Goal: Task Accomplishment & Management: Use online tool/utility

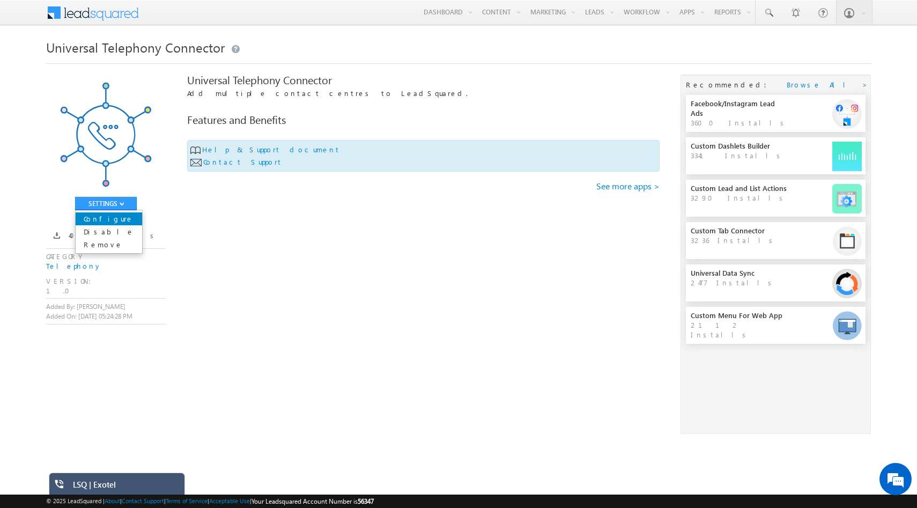
click at [114, 216] on link "Configure" at bounding box center [109, 218] width 66 height 13
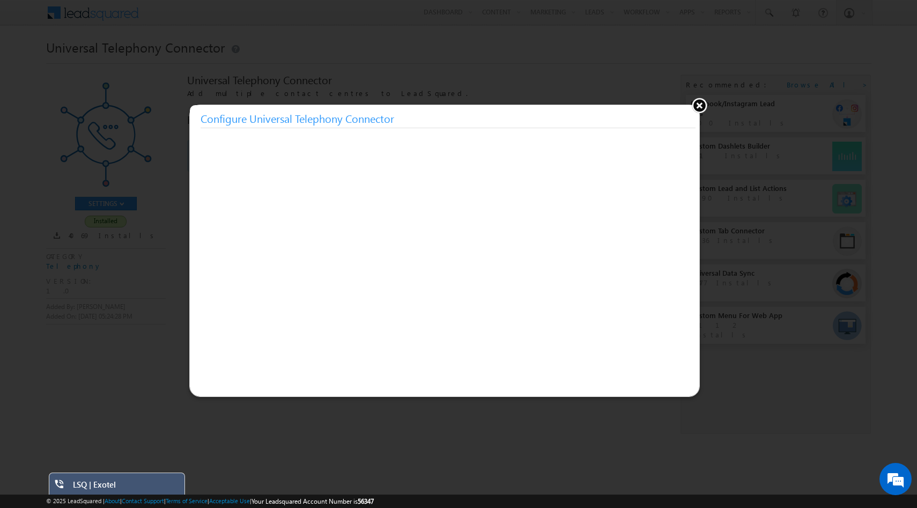
click at [700, 102] on button at bounding box center [699, 105] width 16 height 16
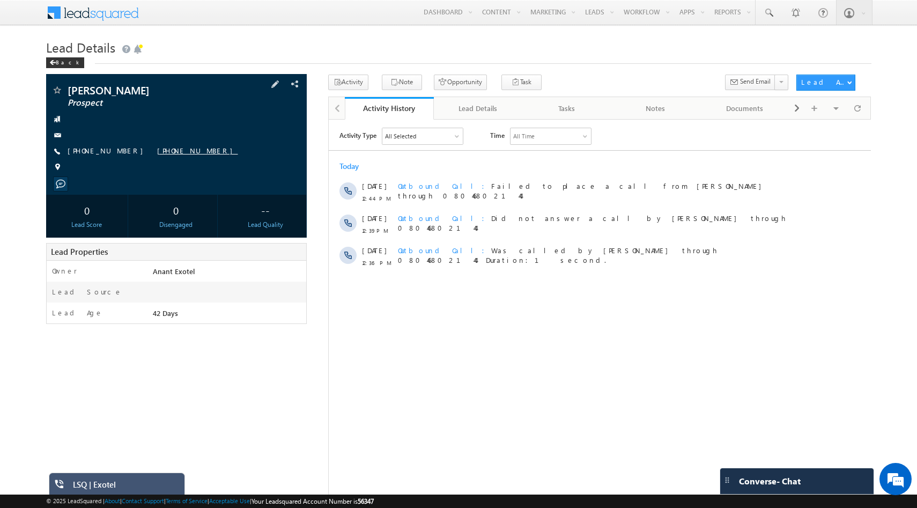
click at [157, 146] on link "[PHONE_NUMBER]" at bounding box center [197, 150] width 81 height 9
click at [157, 151] on link "[PHONE_NUMBER]" at bounding box center [197, 150] width 81 height 9
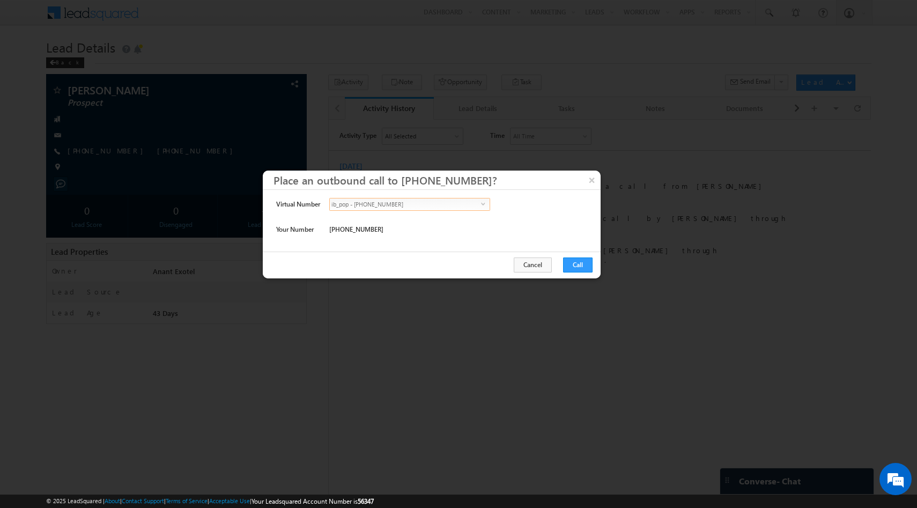
click at [370, 203] on span "ib_pop - [PHONE_NUMBER]" at bounding box center [405, 204] width 151 height 12
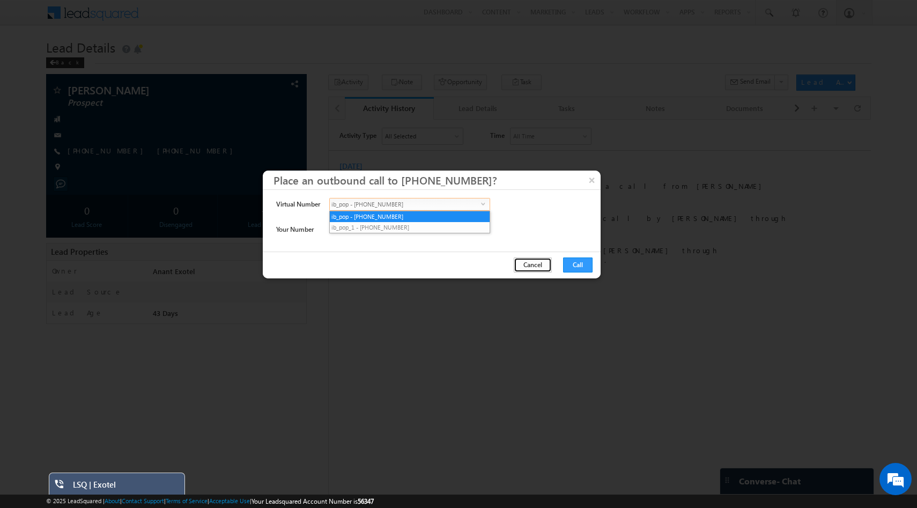
click at [537, 266] on button "Cancel" at bounding box center [533, 264] width 38 height 15
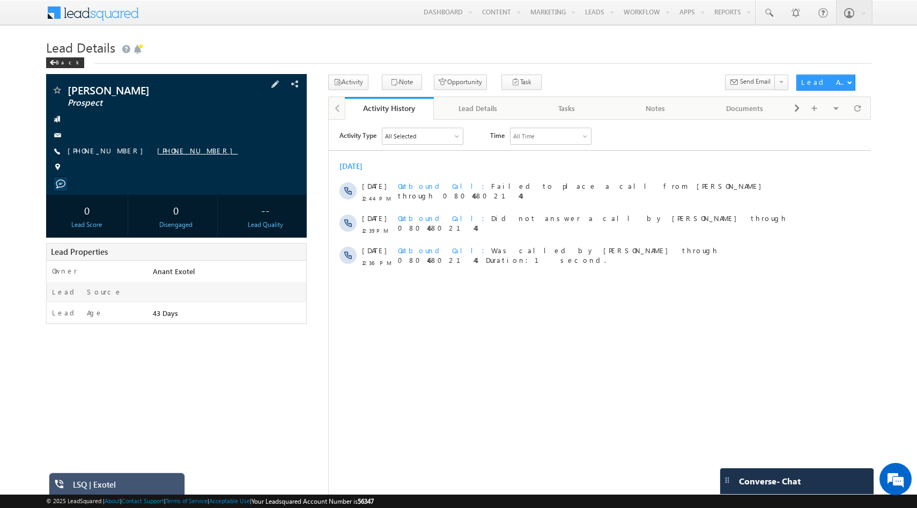
click at [158, 149] on link "+91-9880016744" at bounding box center [197, 150] width 81 height 9
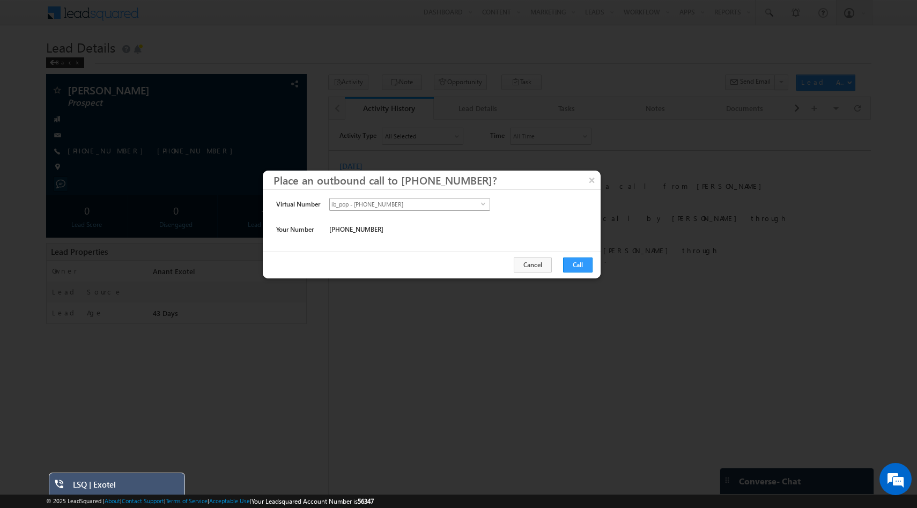
click at [420, 202] on span "ib_pop - +91-8046802144" at bounding box center [405, 204] width 151 height 12
click at [537, 270] on button "Cancel" at bounding box center [533, 264] width 38 height 15
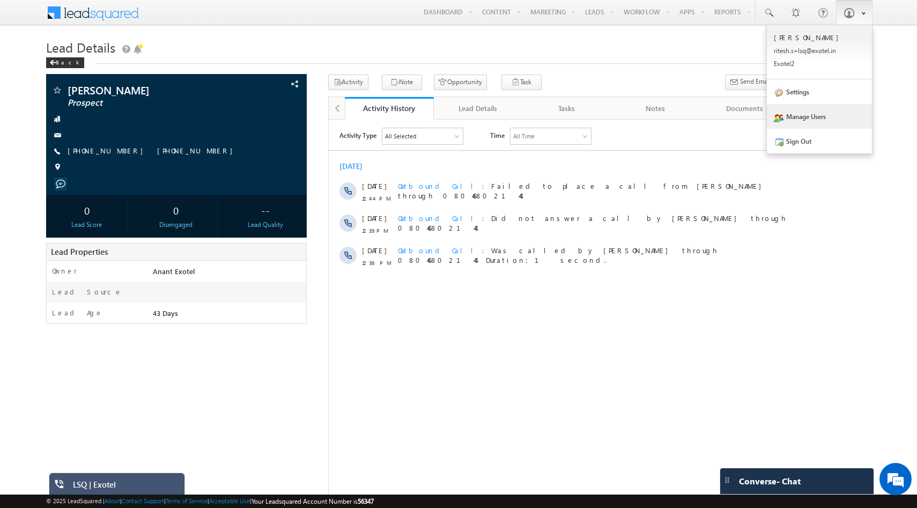
click at [813, 121] on link "Manage Users" at bounding box center [819, 116] width 105 height 25
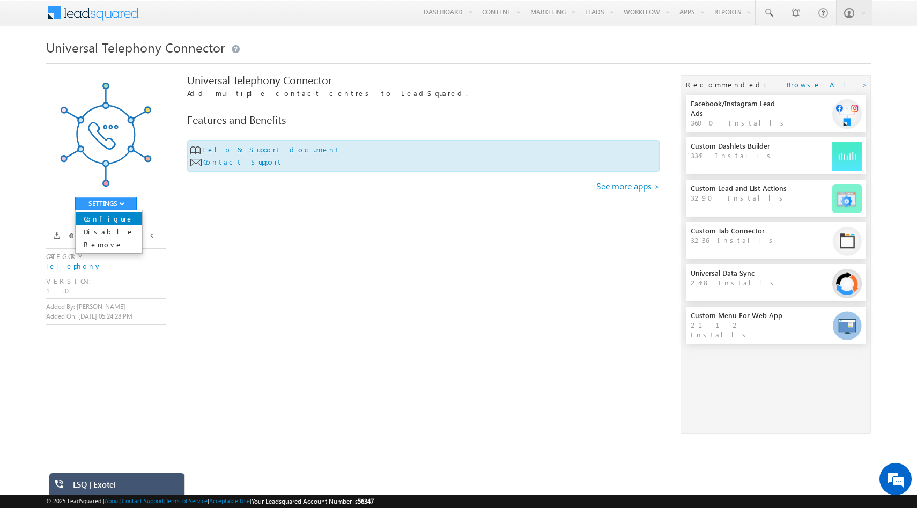
click at [118, 218] on link "Configure" at bounding box center [109, 218] width 66 height 13
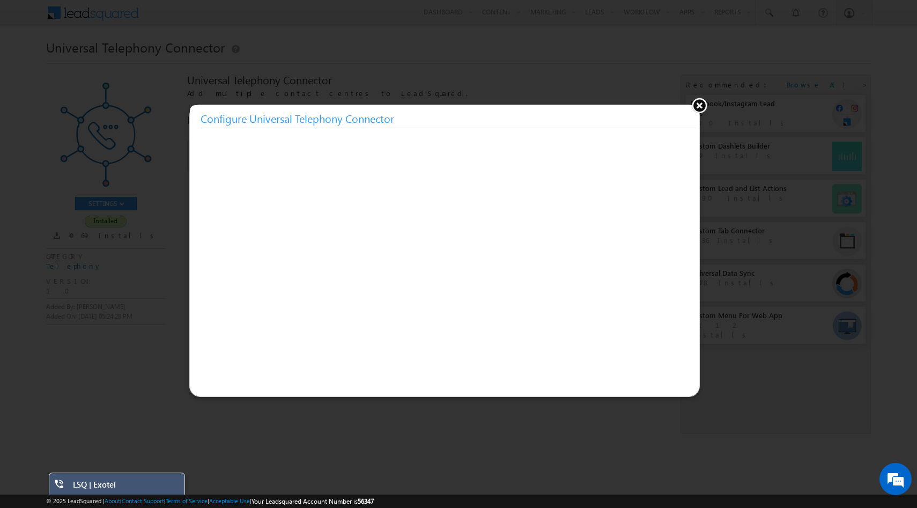
click at [696, 105] on button at bounding box center [699, 105] width 16 height 16
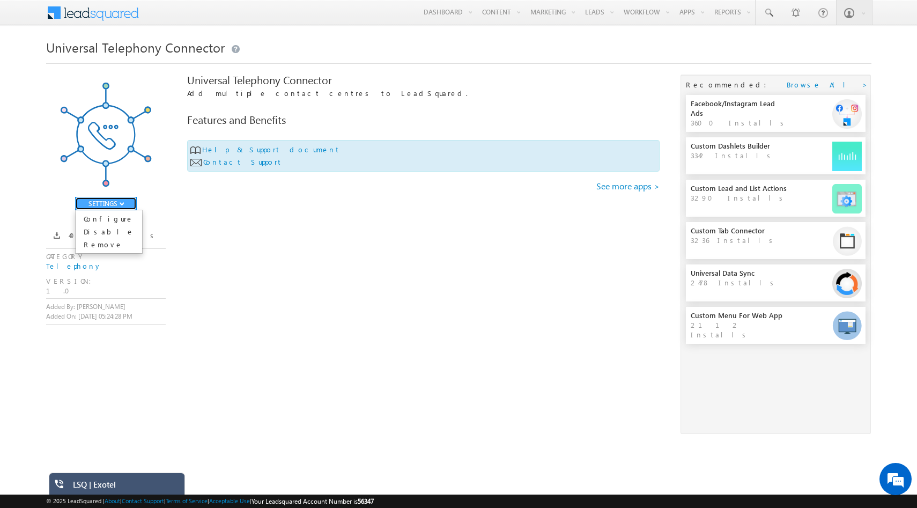
click at [117, 198] on button "SETTINGS" at bounding box center [106, 203] width 62 height 13
click at [109, 220] on link "Configure" at bounding box center [109, 218] width 66 height 13
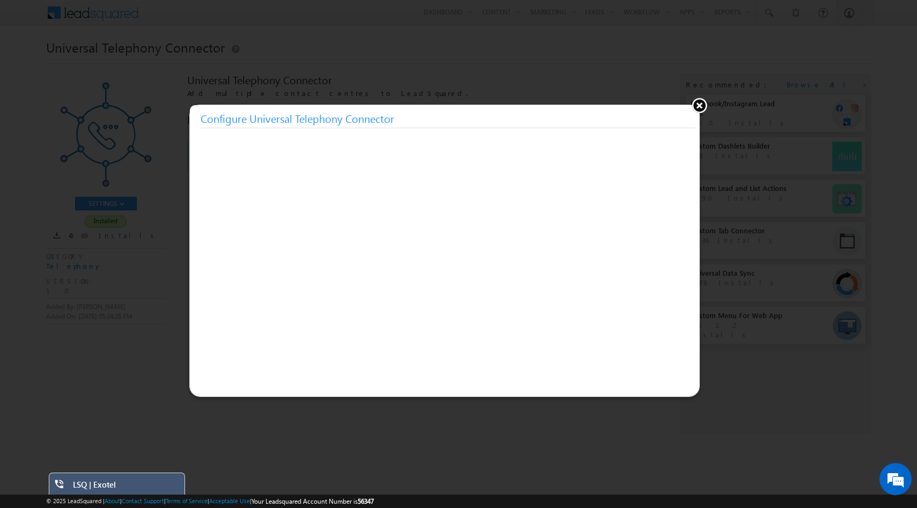
click at [697, 106] on button at bounding box center [699, 105] width 16 height 16
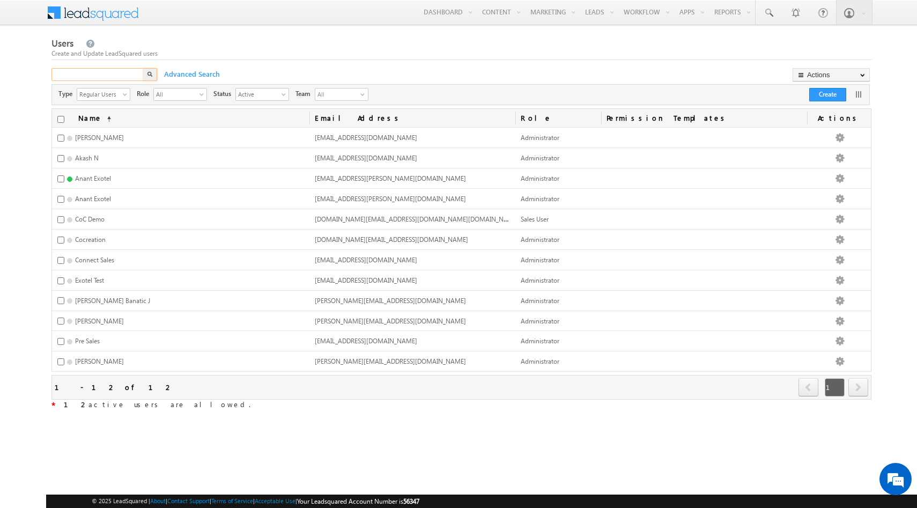
click at [131, 74] on input "text" at bounding box center [97, 74] width 93 height 13
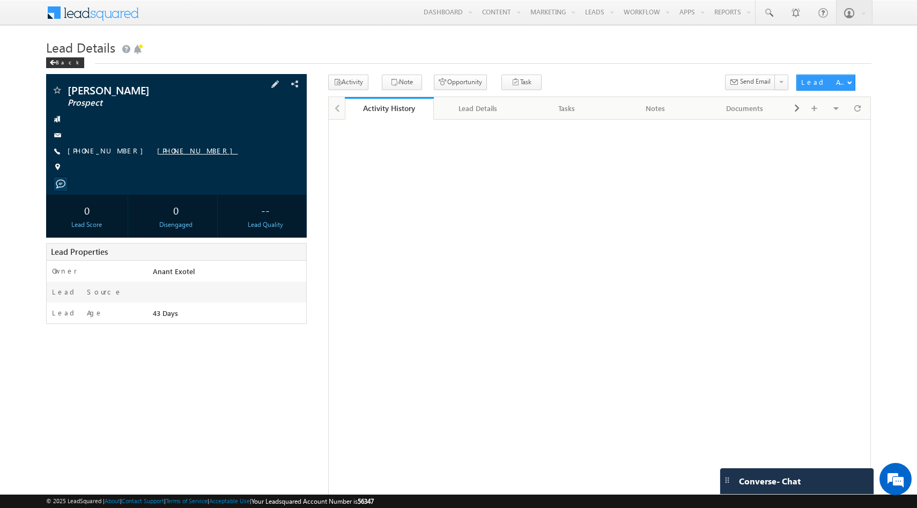
click at [157, 151] on link "+91-9880016744" at bounding box center [197, 150] width 81 height 9
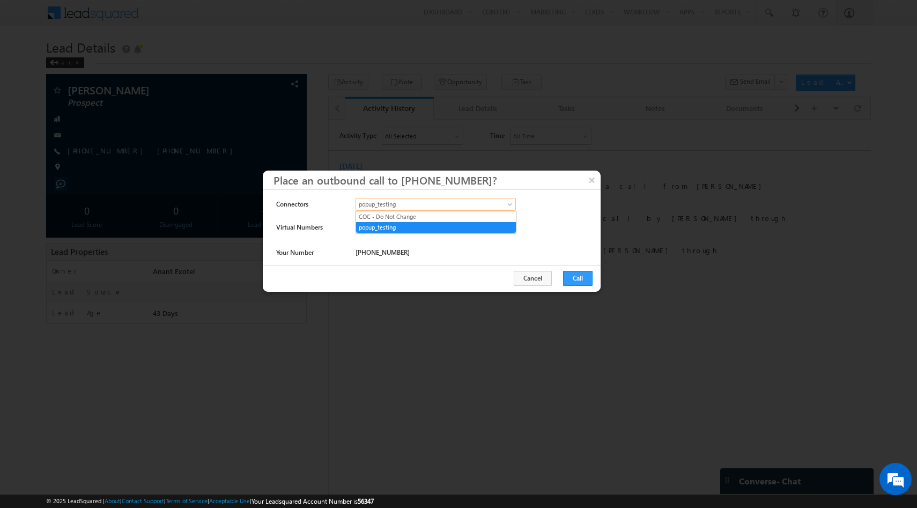
click at [392, 206] on span "popup_testing" at bounding box center [426, 204] width 140 height 10
click at [396, 217] on link "COC - Do Not Change" at bounding box center [436, 217] width 160 height 10
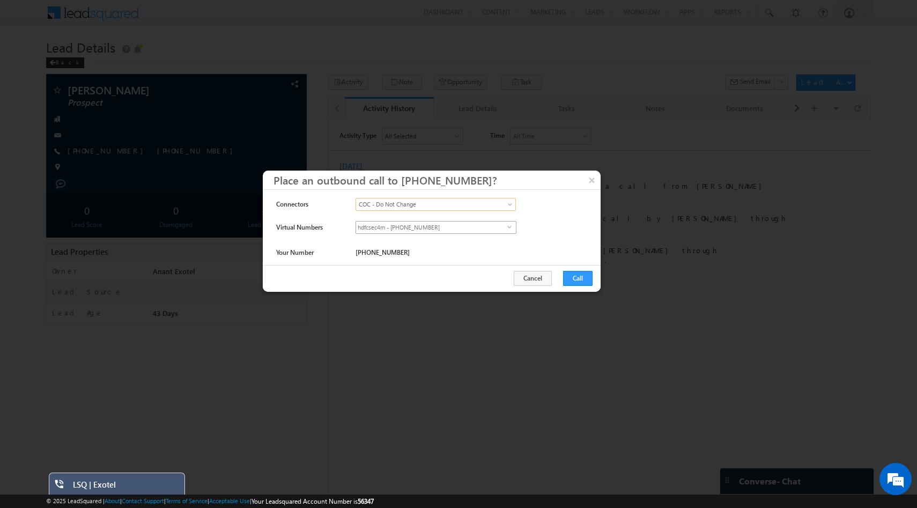
click at [397, 226] on span "hdfcsec4m - +91-2247790139" at bounding box center [431, 227] width 151 height 12
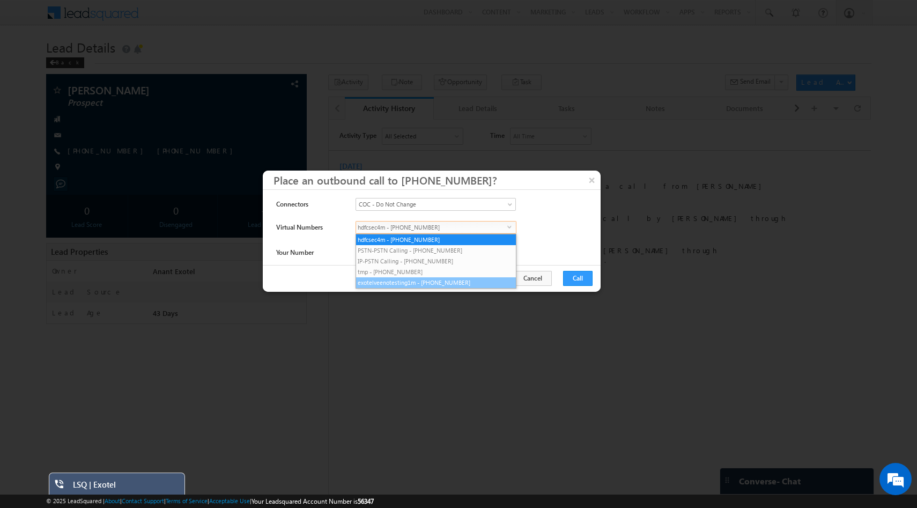
click at [434, 284] on li "exotelveenotesting1m - +91-07314812451" at bounding box center [436, 282] width 160 height 11
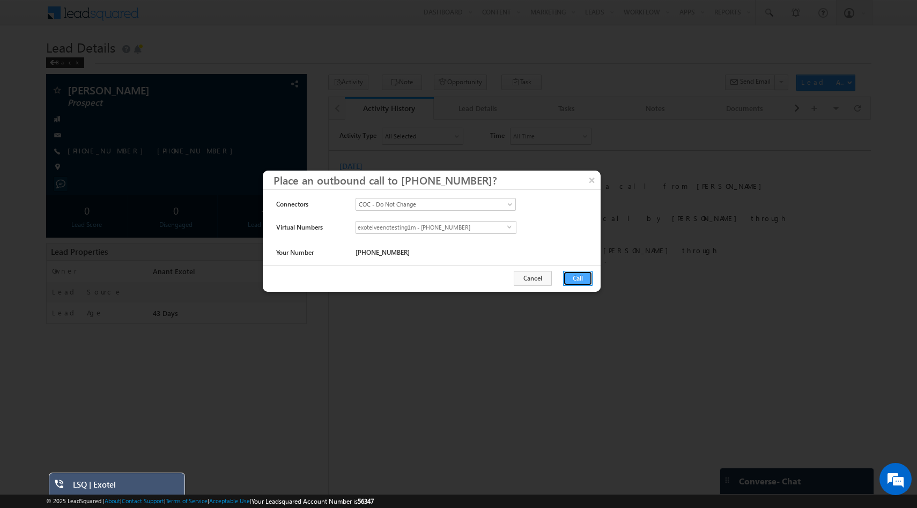
click at [582, 277] on button "Call" at bounding box center [577, 278] width 29 height 15
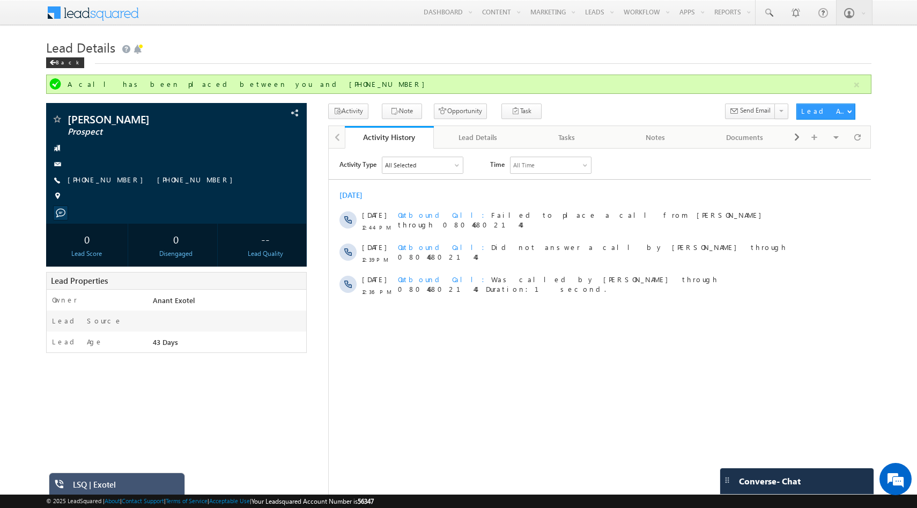
click at [137, 487] on div "LSQ | Exotel" at bounding box center [125, 486] width 104 height 15
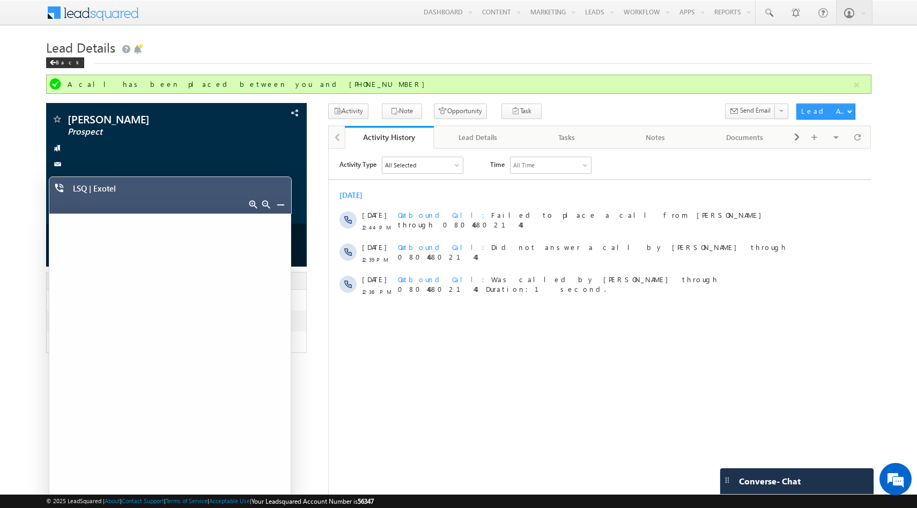
click at [369, 350] on div "Activity Type All Selected Select All Sales Activities 1 Sales Activity Opportu…" at bounding box center [599, 290] width 542 height 268
click at [60, 60] on div "Back" at bounding box center [65, 62] width 38 height 11
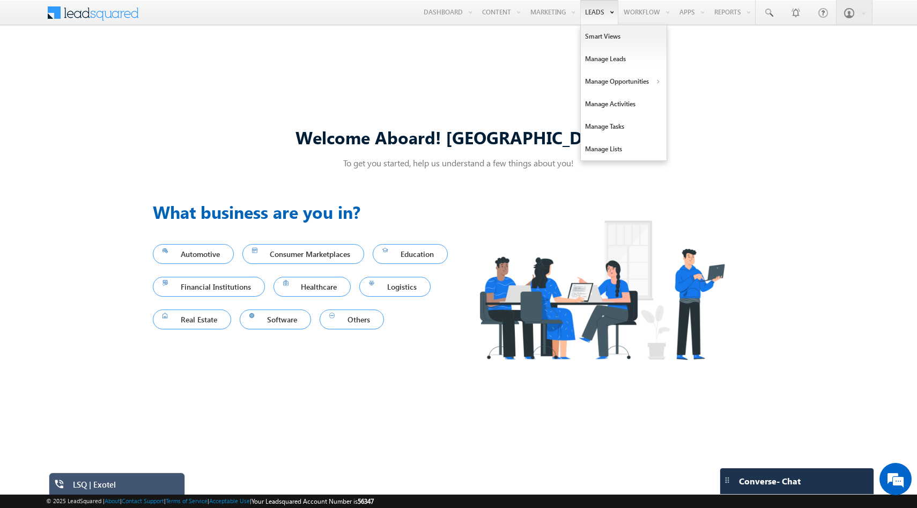
click at [587, 10] on link "Leads" at bounding box center [599, 12] width 38 height 25
click at [592, 57] on link "Manage Leads" at bounding box center [624, 59] width 86 height 23
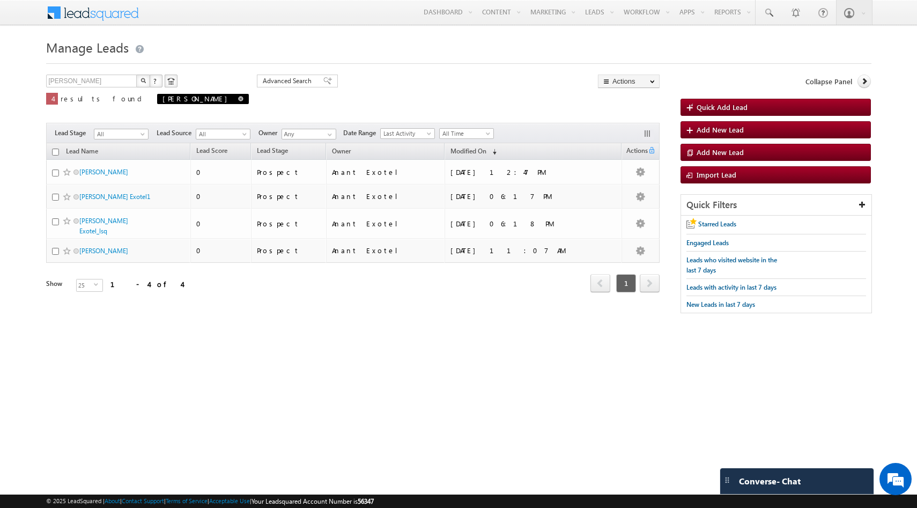
click at [238, 100] on span at bounding box center [240, 98] width 5 height 5
type input "Search Leads"
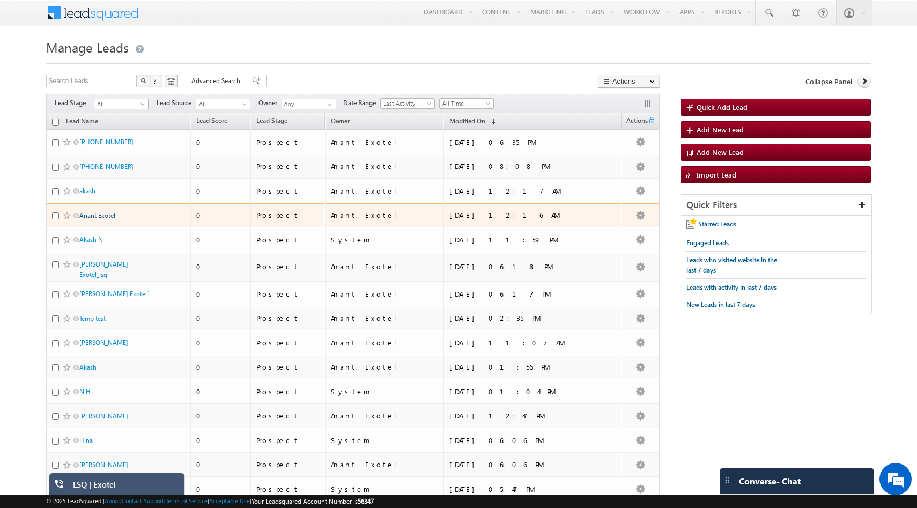
click at [98, 214] on link "Anant Exotel" at bounding box center [97, 215] width 36 height 8
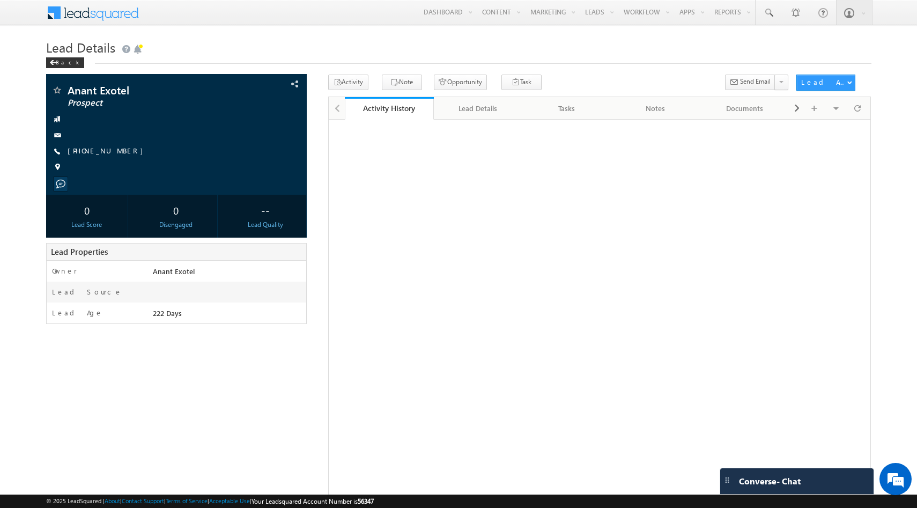
click at [107, 150] on link "[PHONE_NUMBER]" at bounding box center [108, 150] width 81 height 9
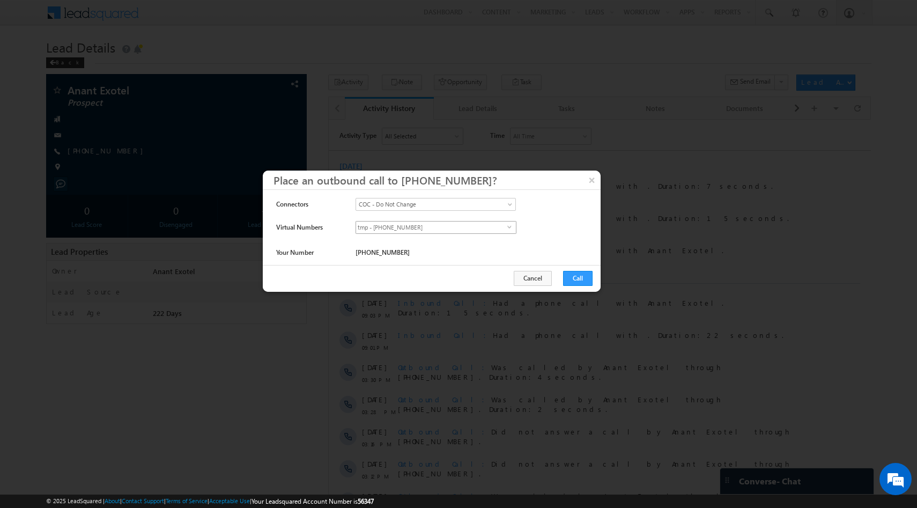
click at [429, 228] on span "tmp - [PHONE_NUMBER]" at bounding box center [431, 227] width 151 height 12
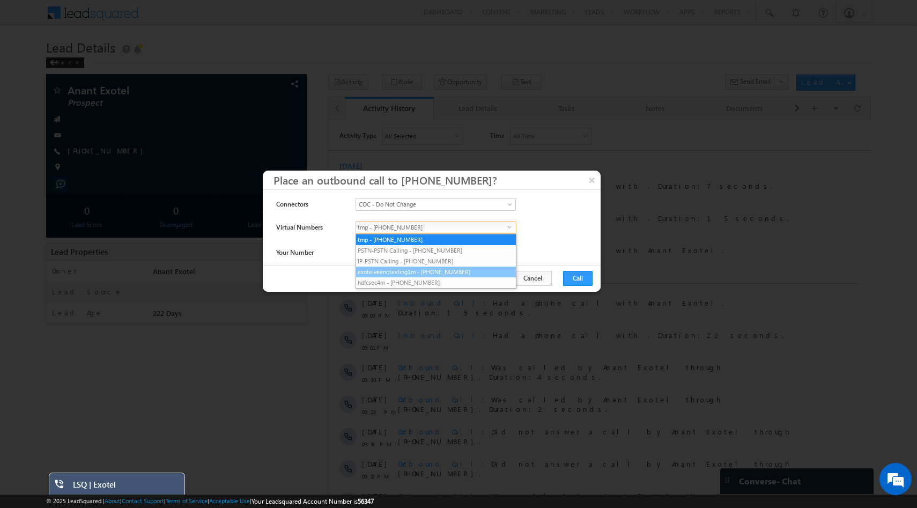
click at [427, 272] on li "exotelveenotesting1m - [PHONE_NUMBER]" at bounding box center [436, 271] width 160 height 11
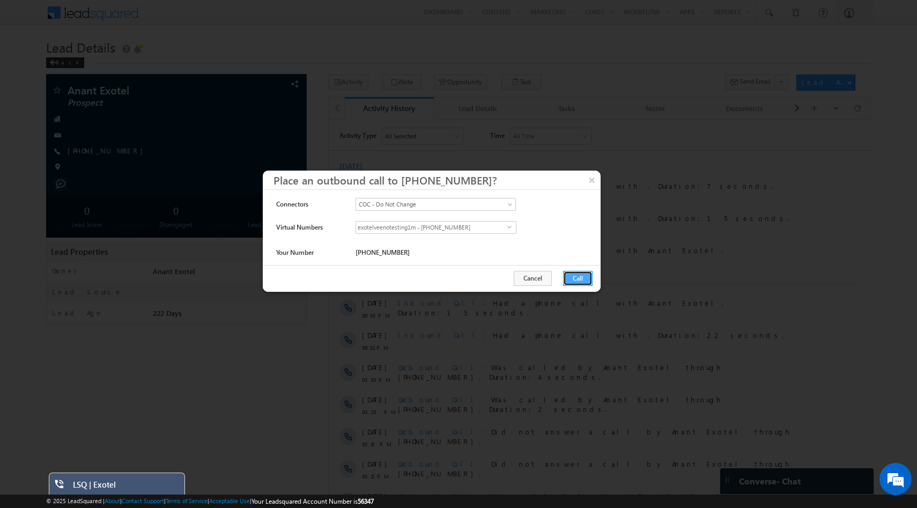
click at [576, 276] on button "Call" at bounding box center [577, 278] width 29 height 15
